Goal: Transaction & Acquisition: Purchase product/service

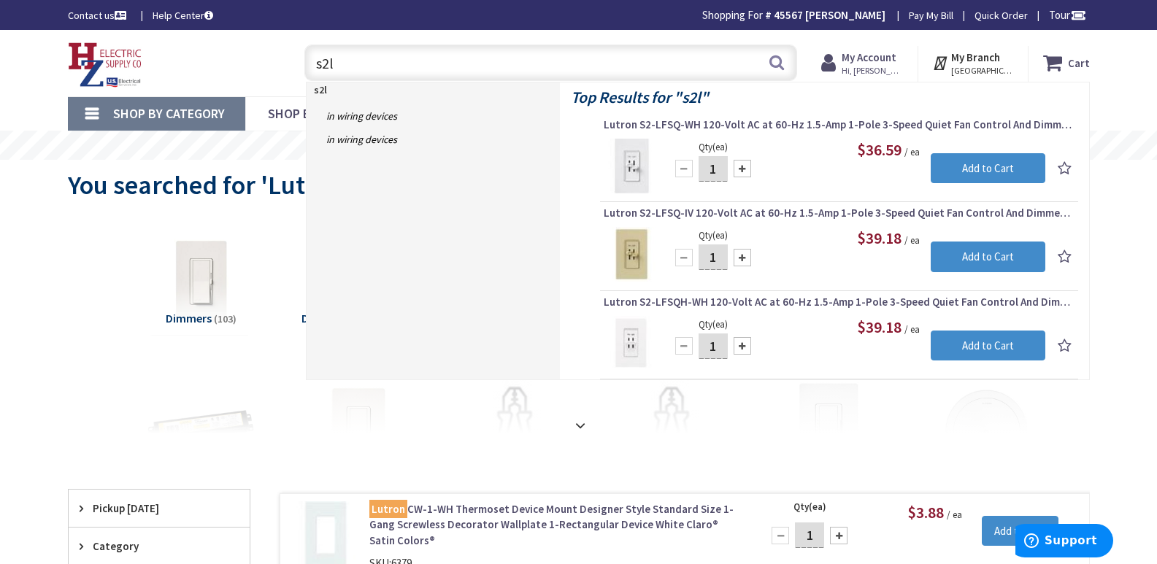
drag, startPoint x: 342, startPoint y: 63, endPoint x: 310, endPoint y: 63, distance: 32.8
click at [310, 63] on input "s2l" at bounding box center [550, 63] width 493 height 36
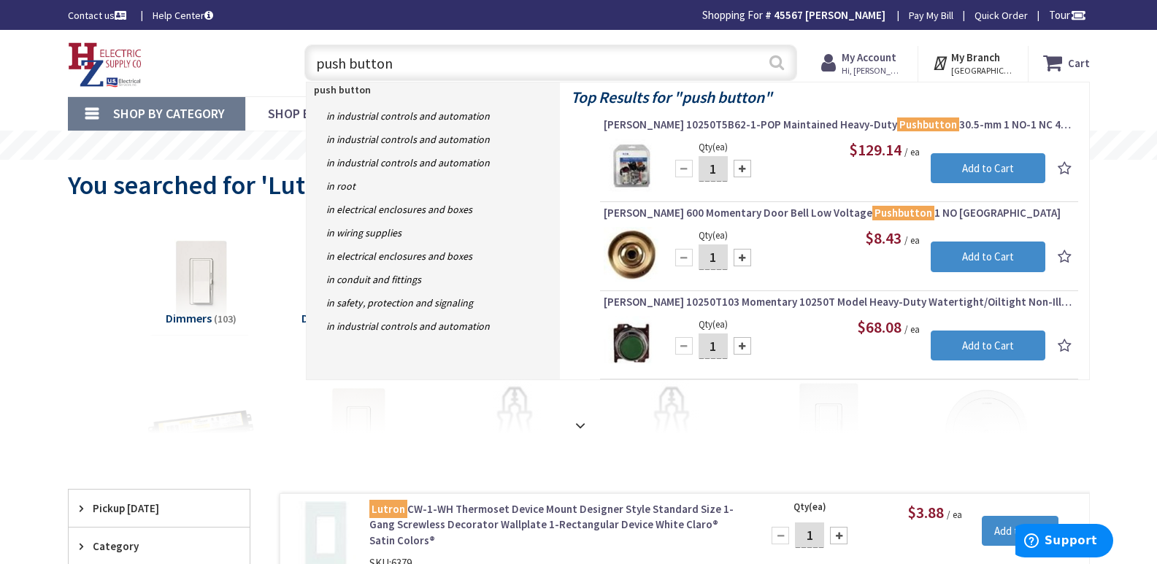
type input "push button"
click at [777, 60] on button "Search" at bounding box center [776, 62] width 19 height 33
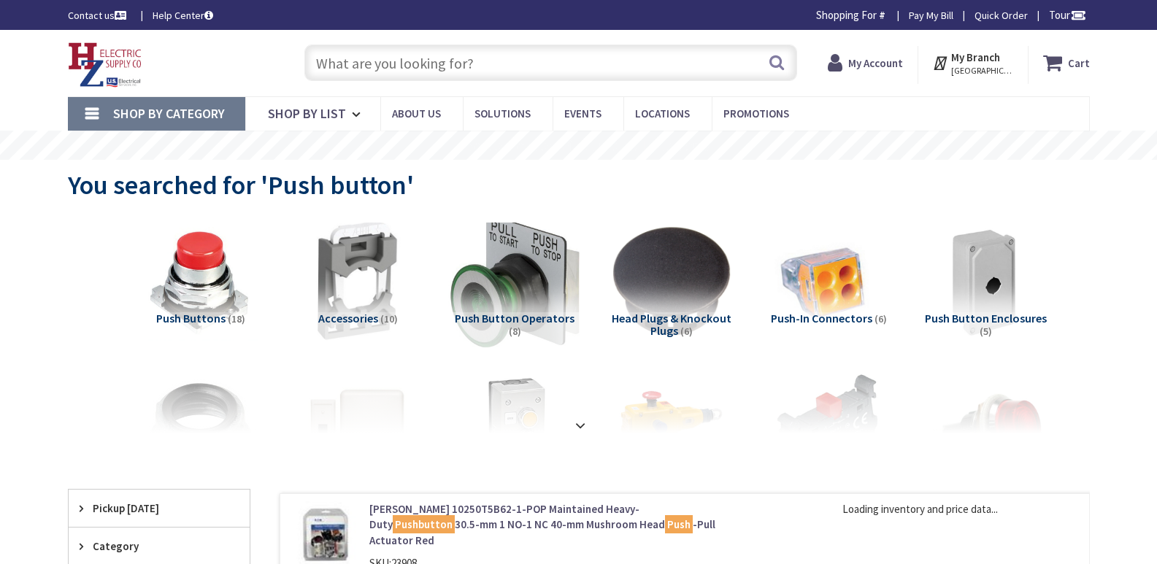
type input "[PERSON_NAME][GEOGRAPHIC_DATA], [GEOGRAPHIC_DATA]"
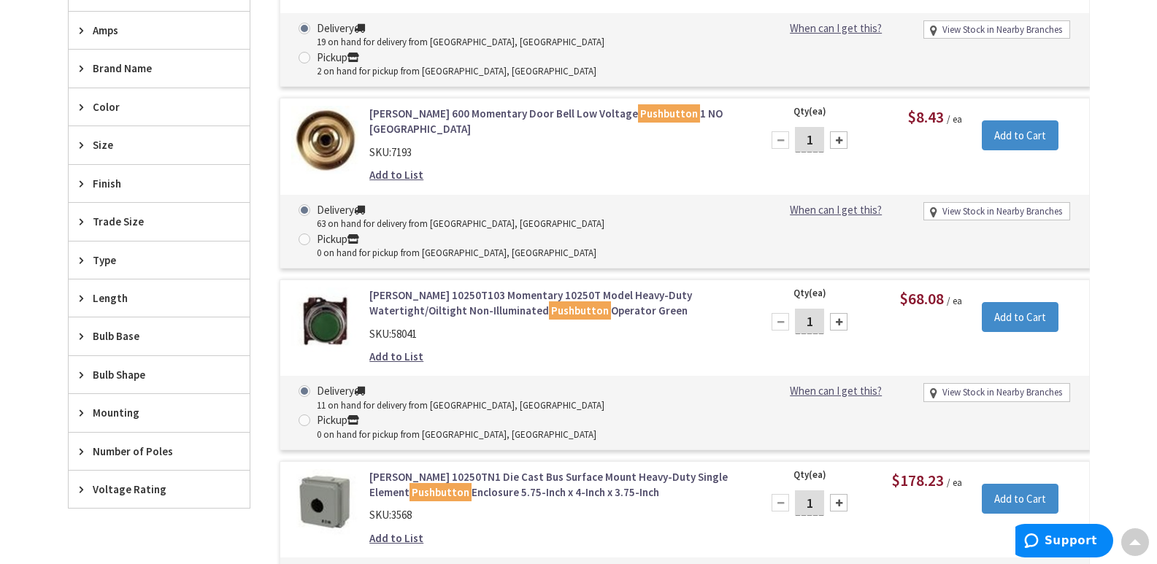
scroll to position [584, 0]
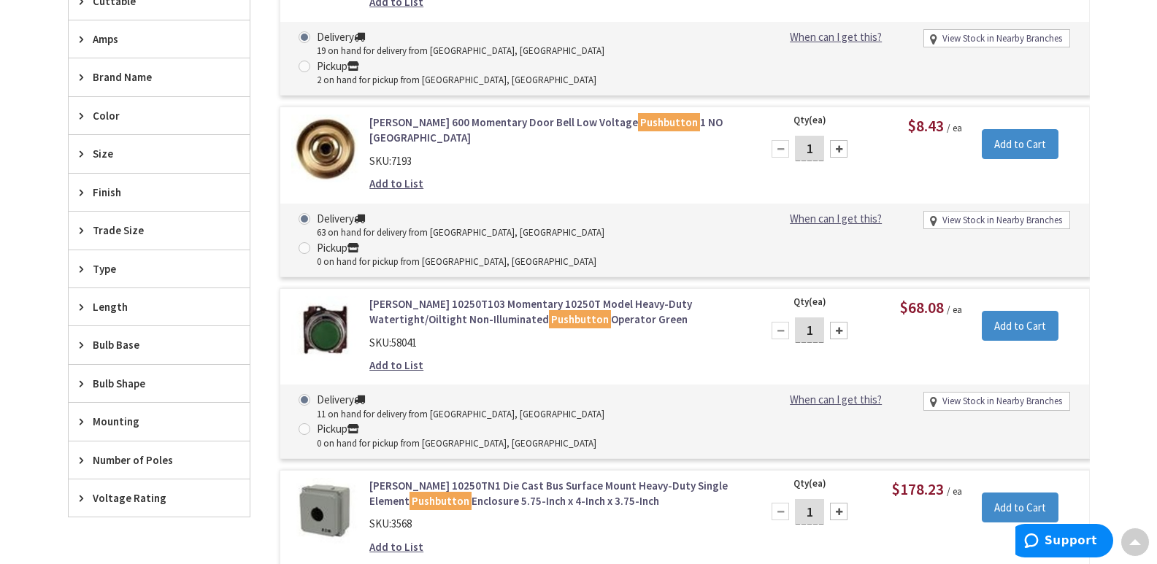
click at [423, 296] on link "Eaton 10250T103 Momentary 10250T Model Heavy-Duty Watertight/Oiltight Non-Illum…" at bounding box center [555, 311] width 372 height 31
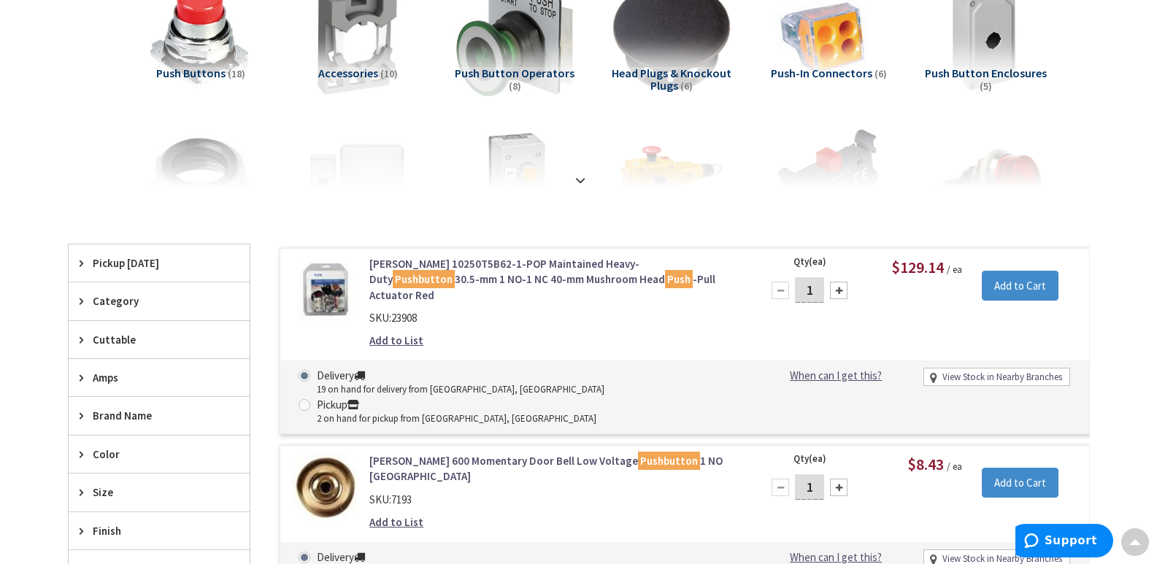
scroll to position [146, 0]
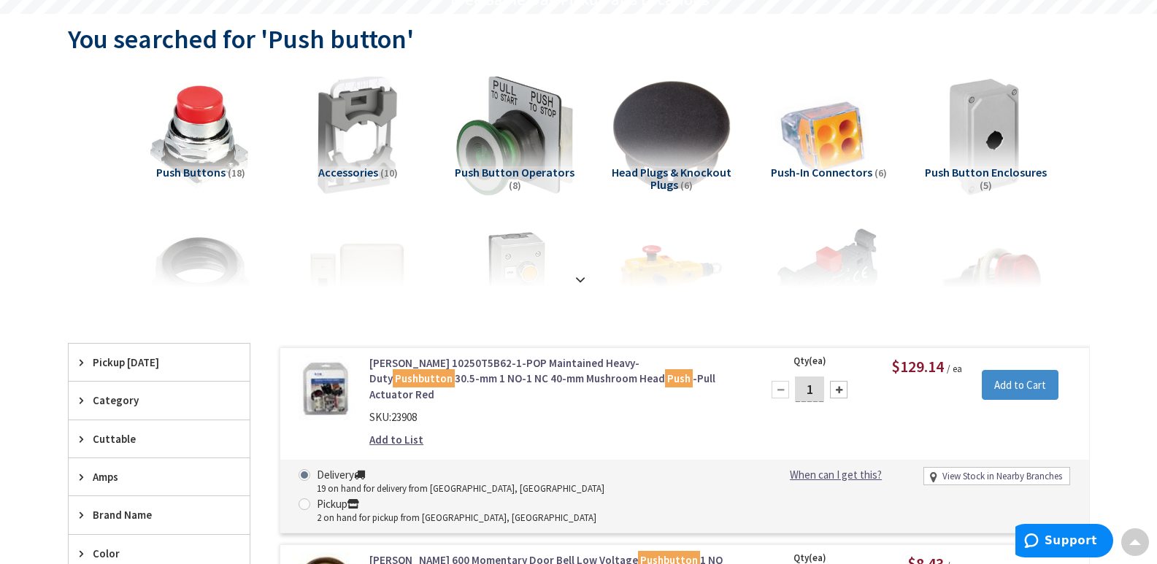
click at [1004, 159] on img at bounding box center [985, 135] width 132 height 132
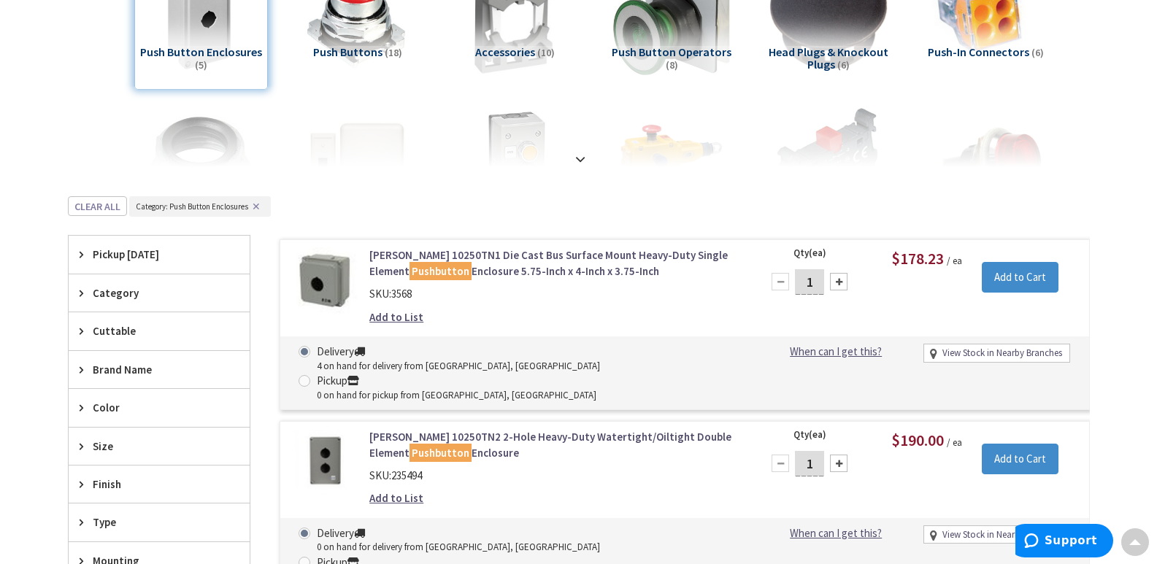
scroll to position [171, 0]
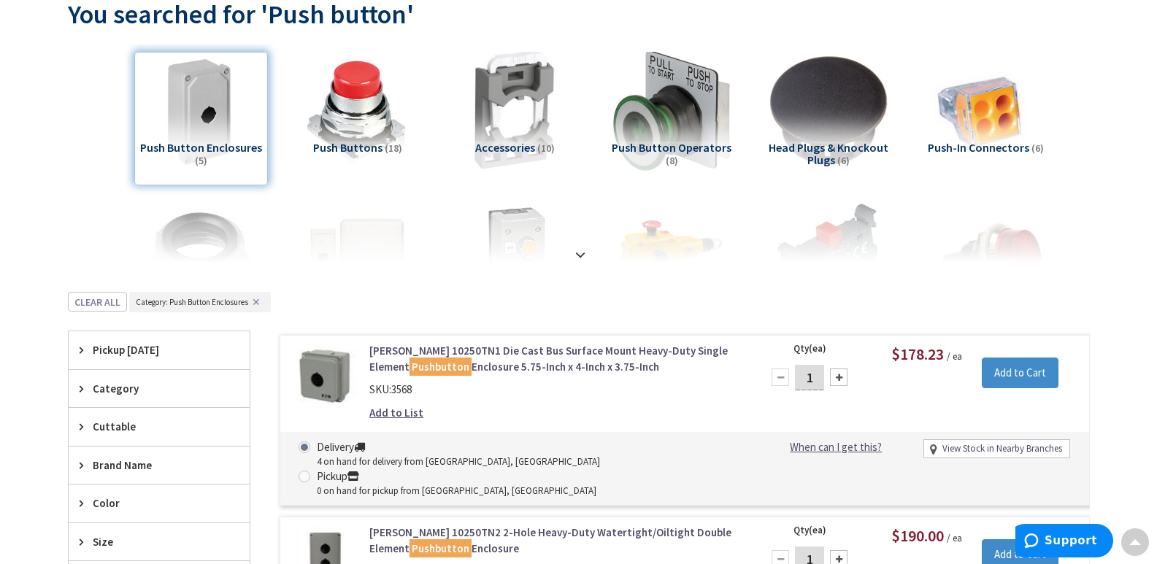
click at [243, 179] on div "Push Button Enclosures (5)" at bounding box center [201, 119] width 134 height 134
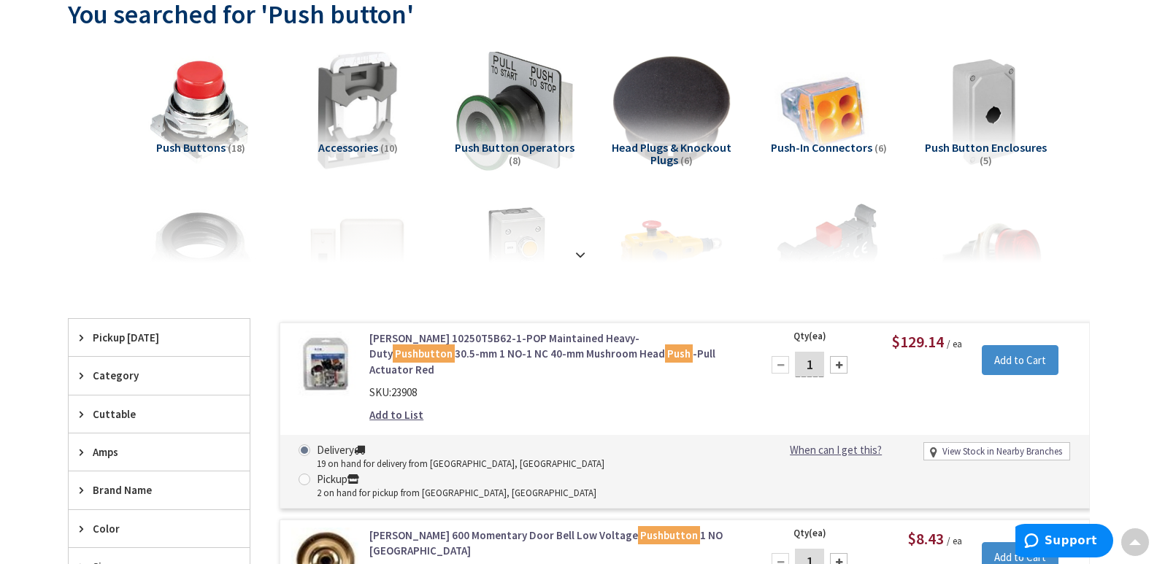
click at [359, 144] on span "Accessories" at bounding box center [348, 147] width 60 height 15
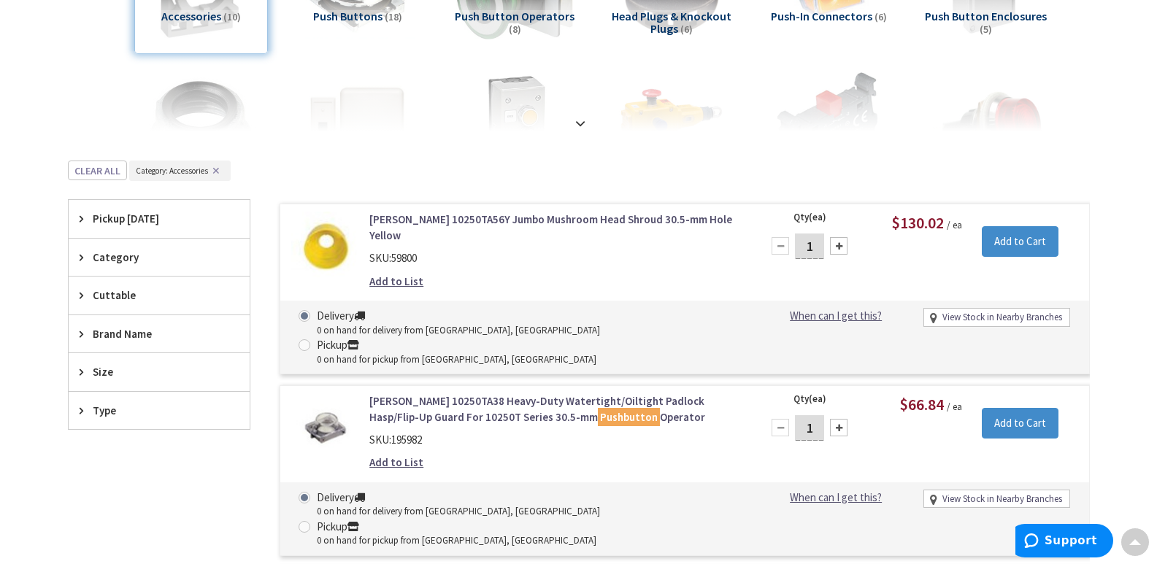
scroll to position [244, 0]
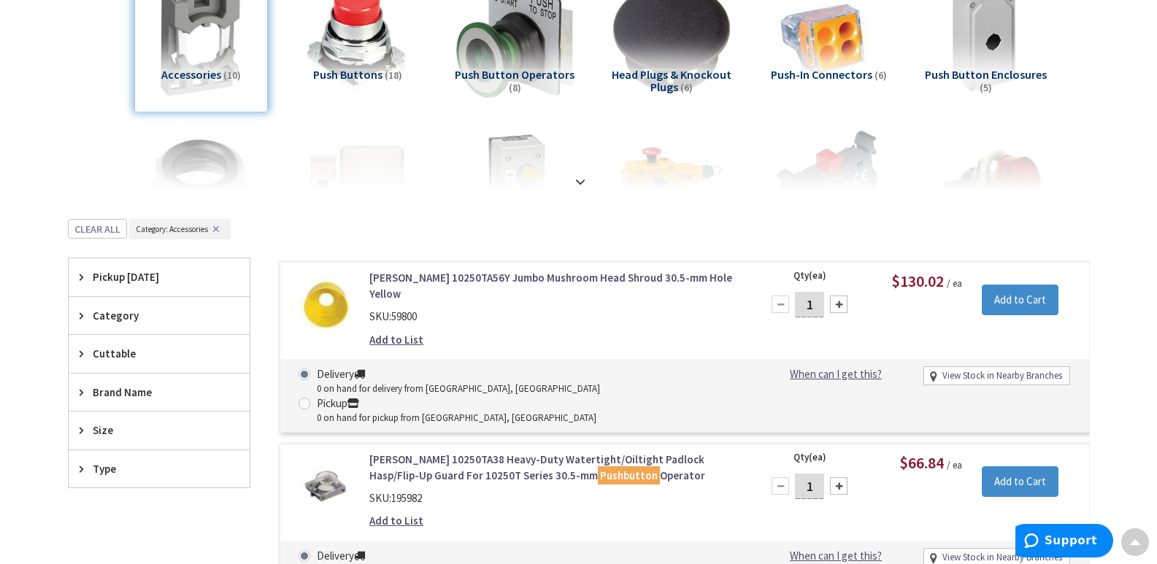
click at [205, 99] on div "Accessories (10)" at bounding box center [201, 46] width 134 height 134
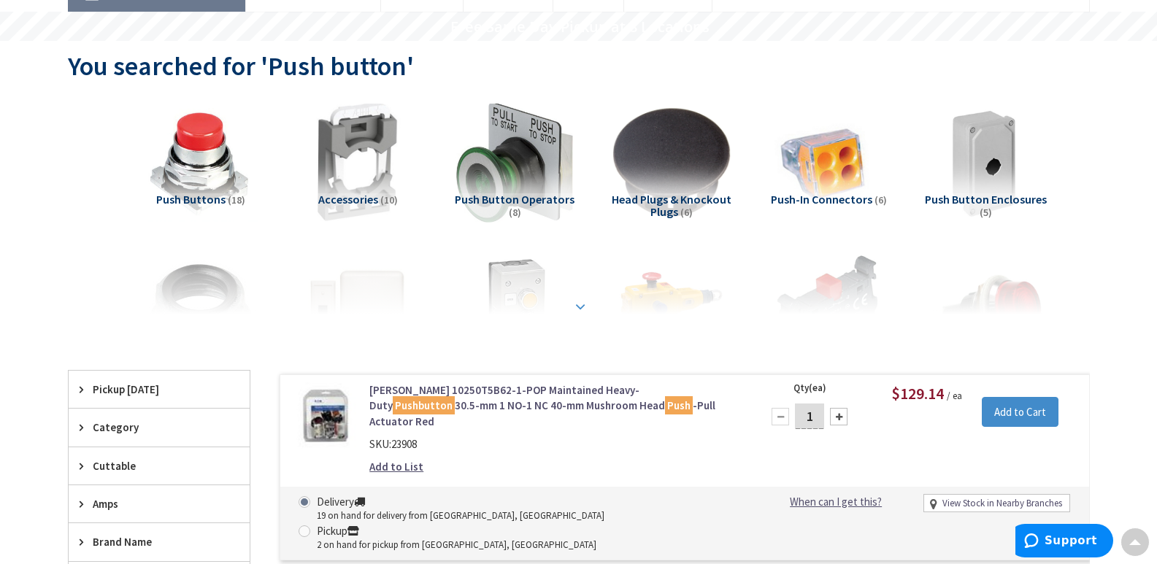
scroll to position [98, 0]
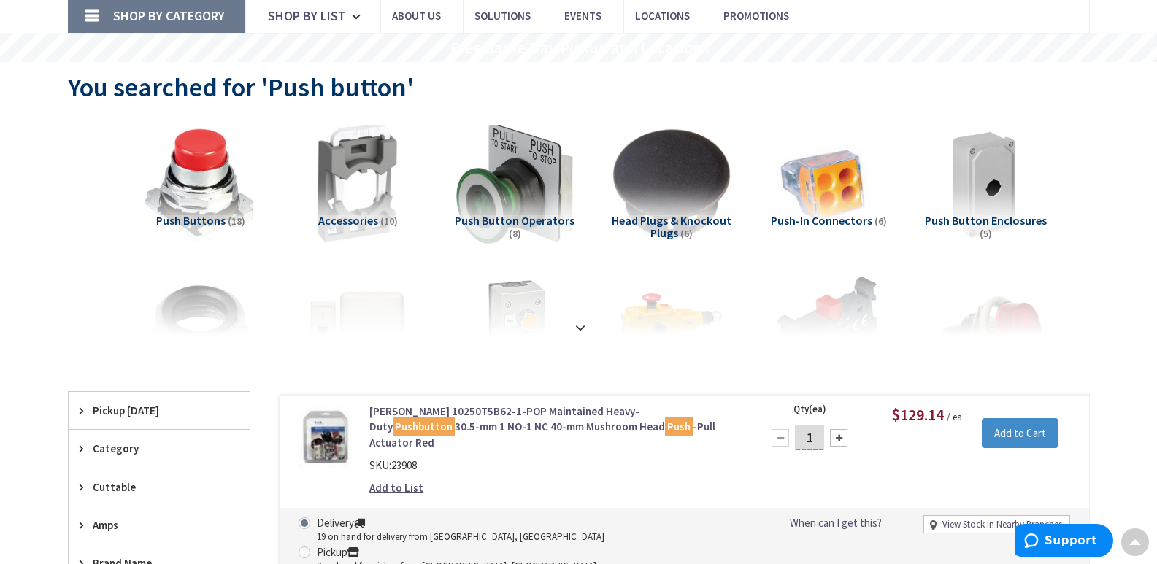
click at [201, 210] on img at bounding box center [200, 184] width 132 height 132
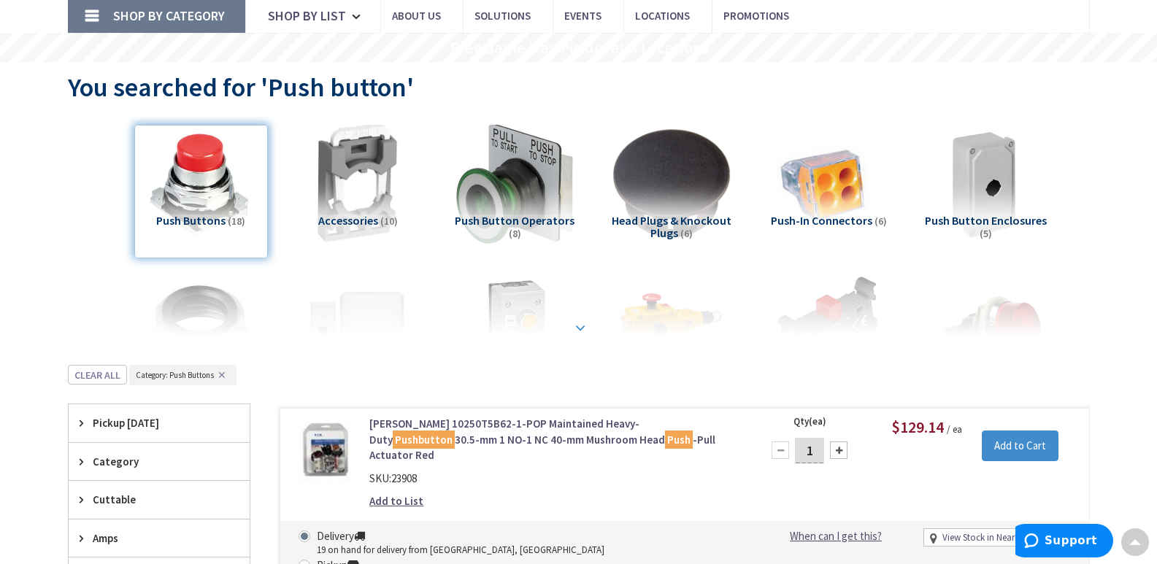
click at [575, 325] on strong at bounding box center [581, 328] width 18 height 16
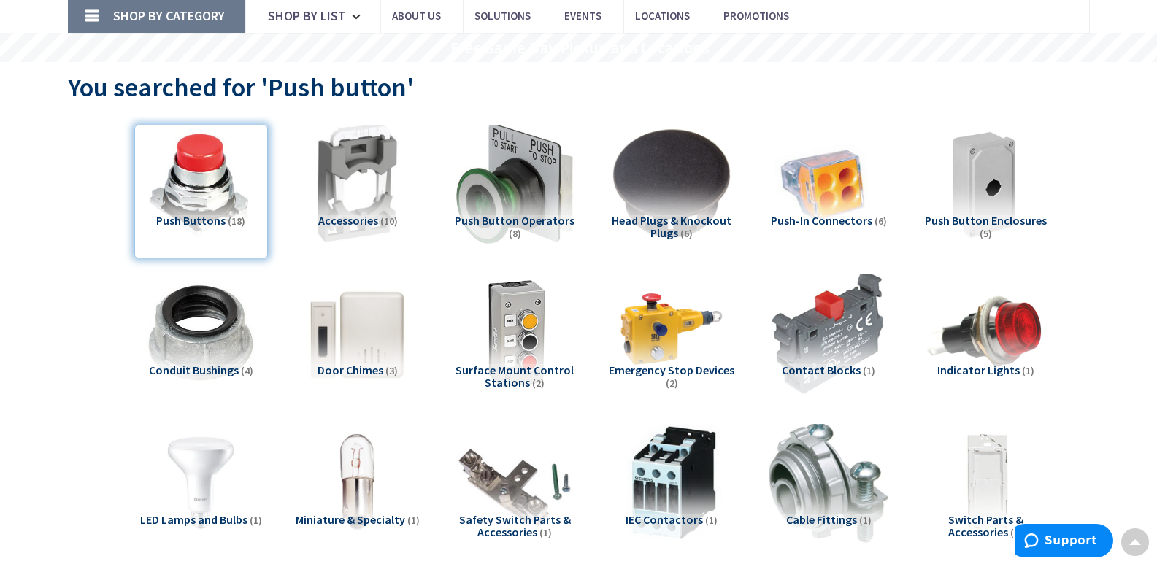
click at [842, 347] on img at bounding box center [828, 333] width 132 height 132
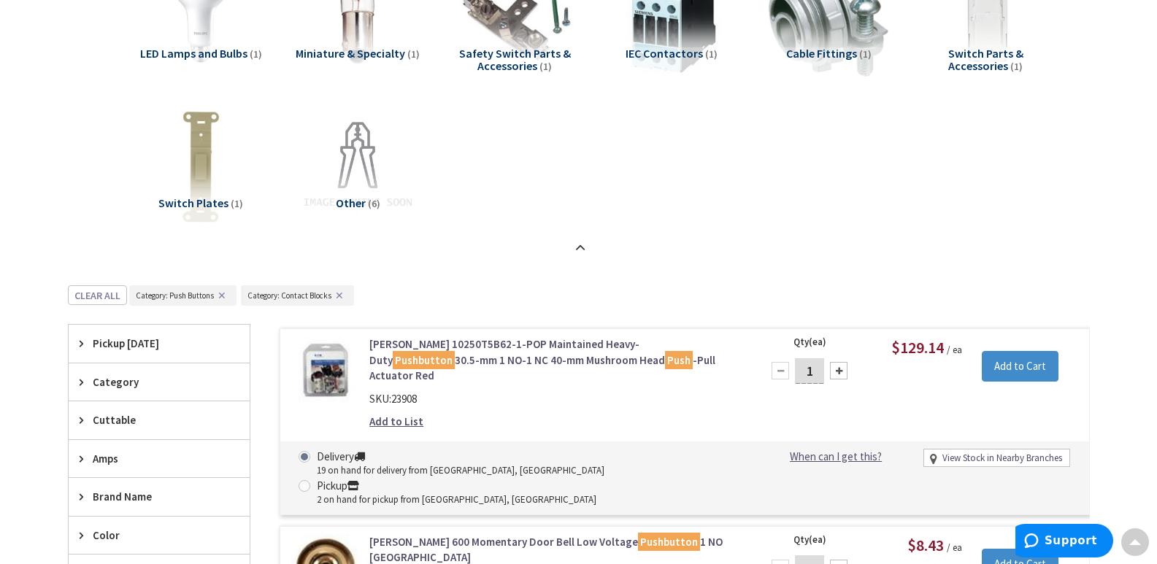
scroll to position [485, 0]
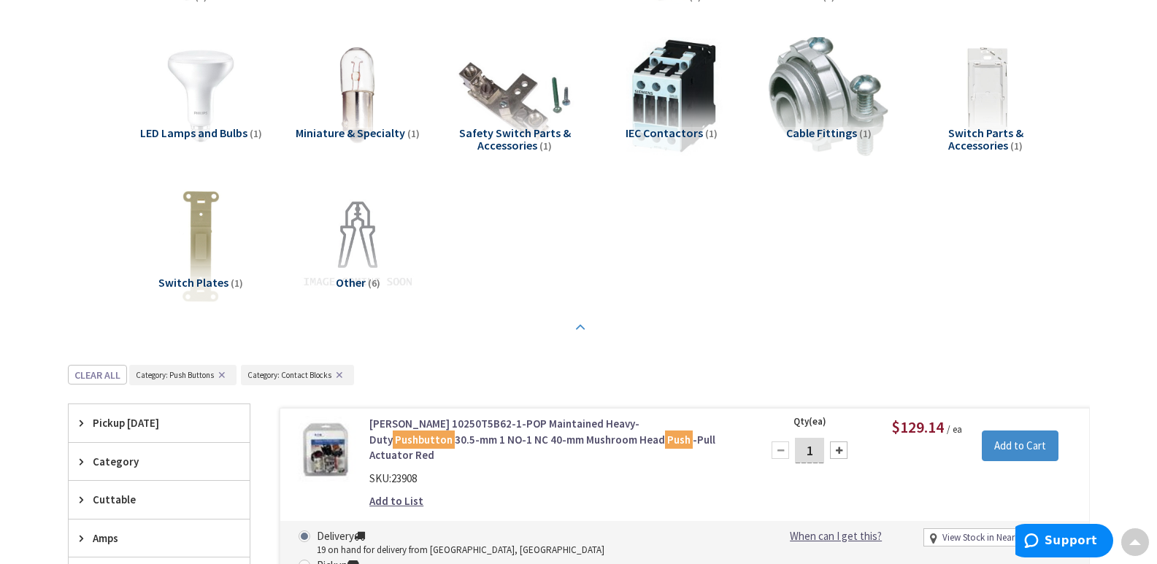
click at [581, 325] on strong at bounding box center [581, 328] width 18 height 16
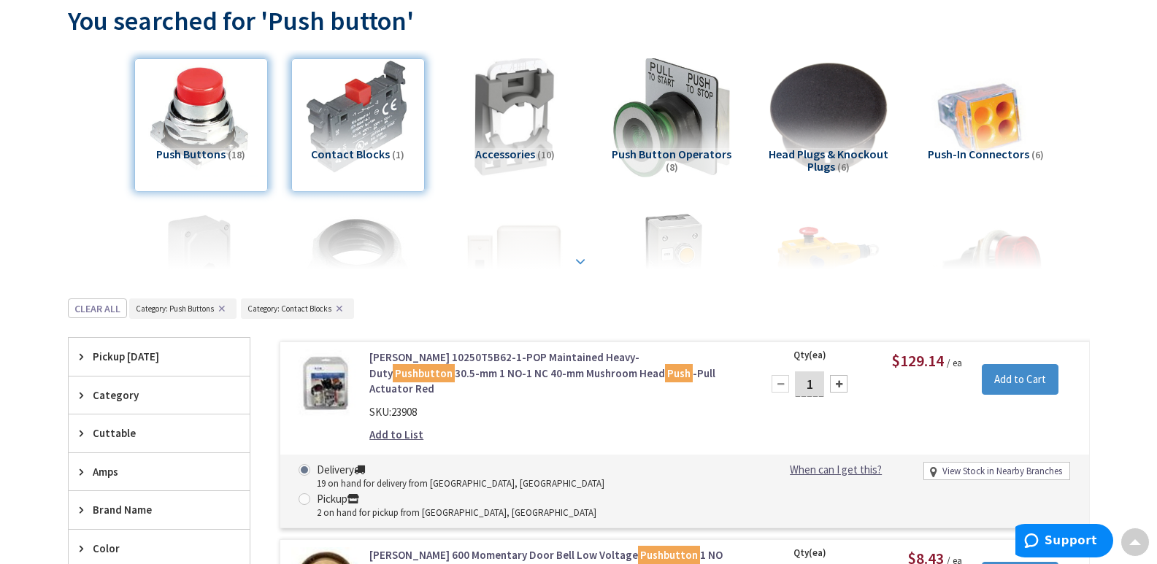
scroll to position [160, 0]
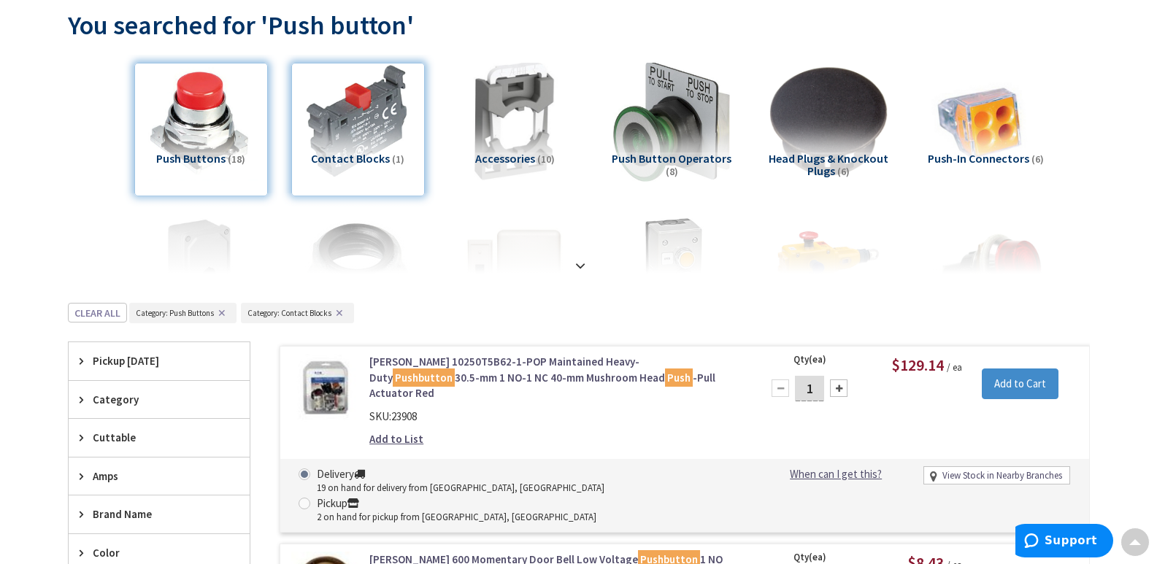
click at [401, 185] on div "Contact Blocks (1)" at bounding box center [358, 130] width 134 height 134
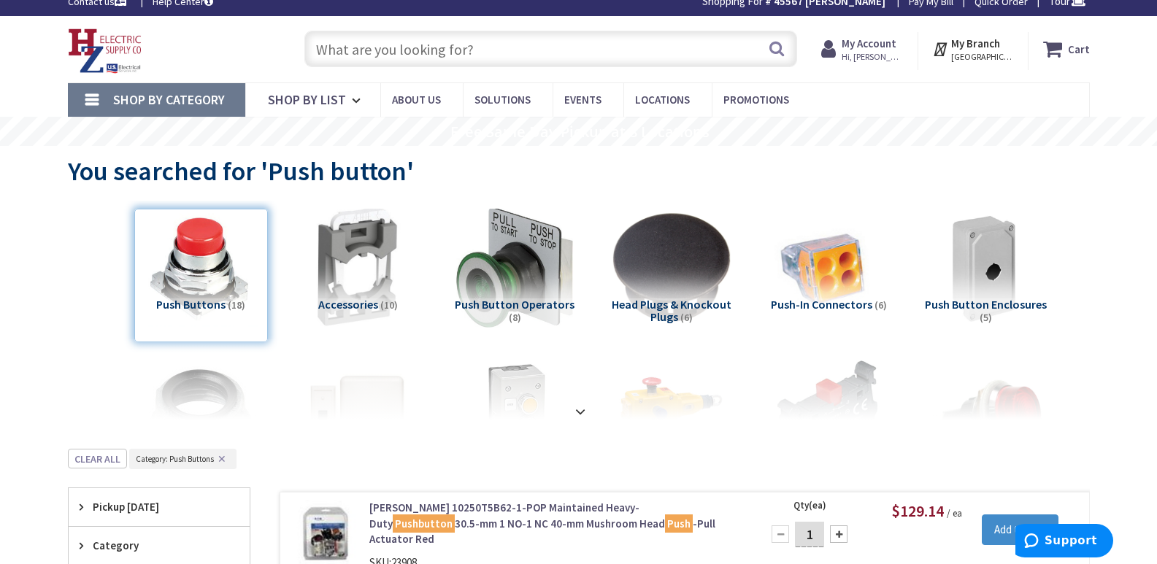
scroll to position [0, 0]
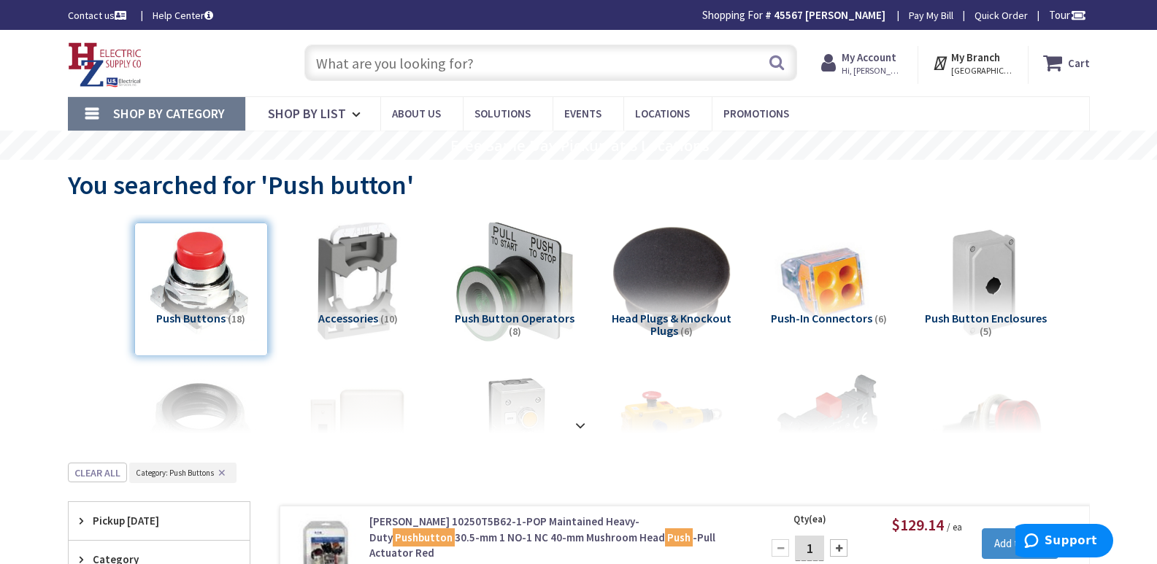
click at [341, 61] on input "text" at bounding box center [550, 63] width 493 height 36
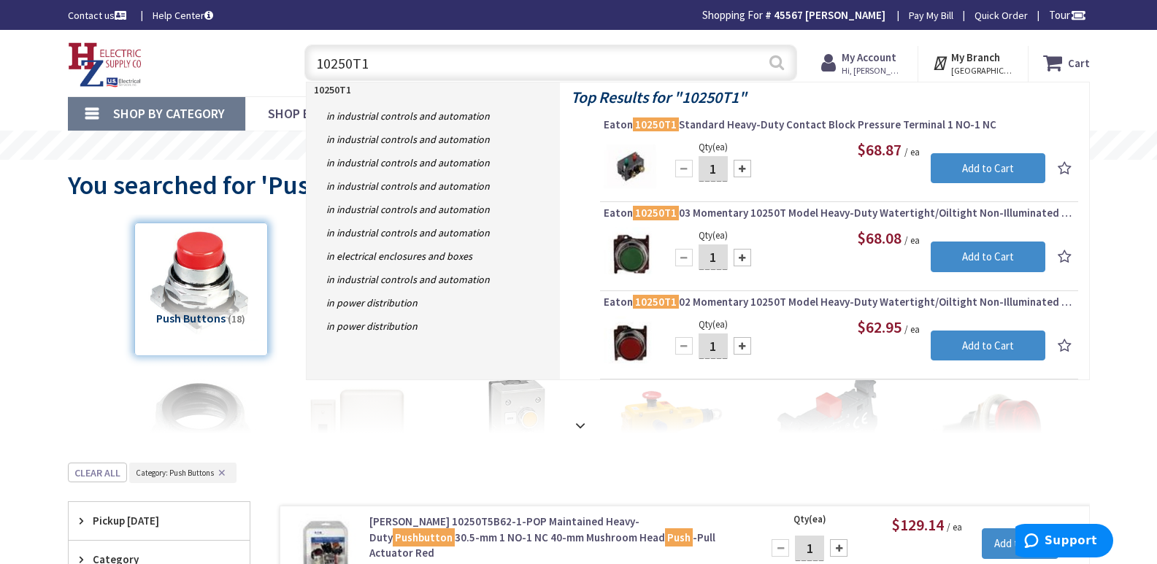
type input "10250T1"
click at [779, 58] on button "Search" at bounding box center [776, 62] width 19 height 33
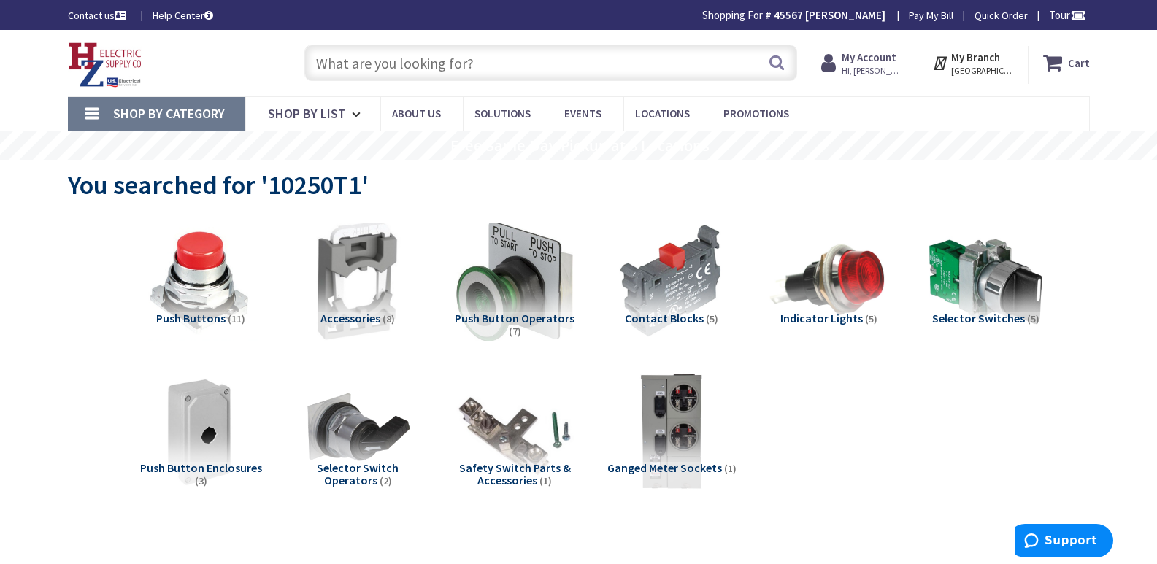
click at [470, 61] on input "text" at bounding box center [550, 63] width 493 height 36
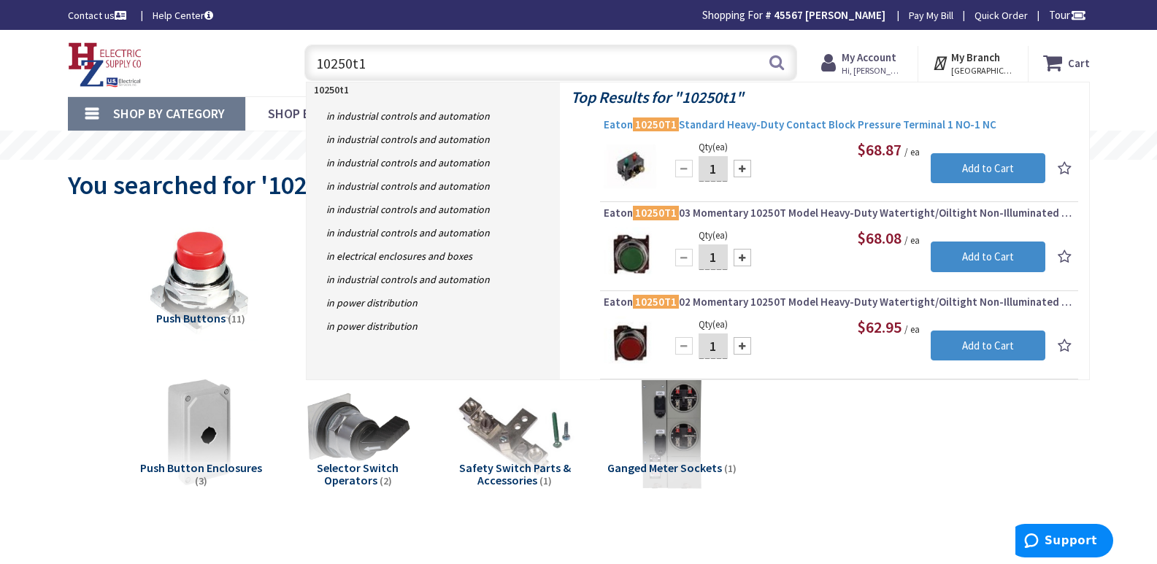
type input "10250t1"
click at [791, 126] on span "Eaton 10250T1 Standard Heavy-Duty Contact Block Pressure Terminal 1 NO-1 NC" at bounding box center [839, 125] width 471 height 15
